Goal: Task Accomplishment & Management: Manage account settings

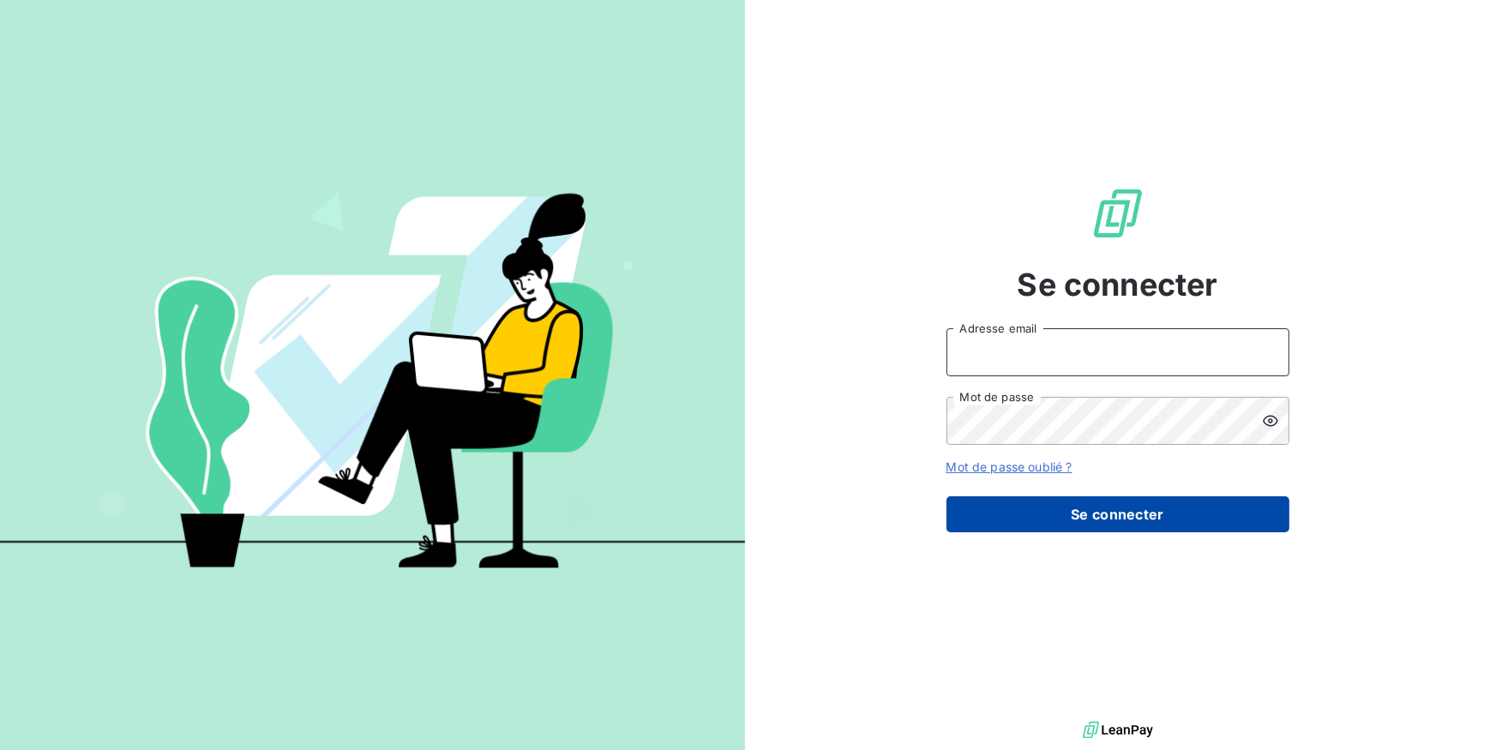
type input "[EMAIL_ADDRESS][DOMAIN_NAME]"
click at [1063, 507] on button "Se connecter" at bounding box center [1117, 514] width 343 height 36
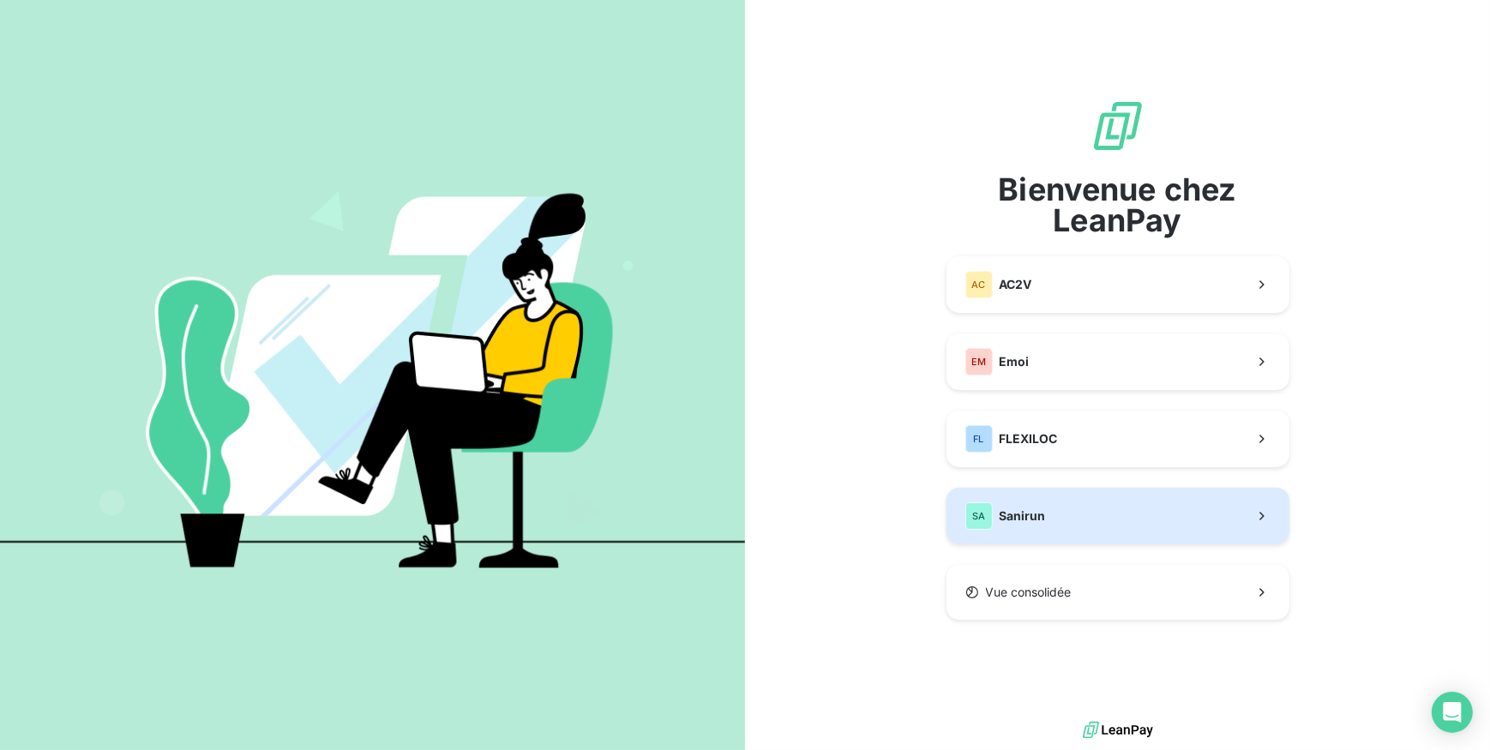
click at [1122, 532] on button "SA Sanirun" at bounding box center [1117, 516] width 343 height 57
